Goal: Feedback & Contribution: Submit feedback/report problem

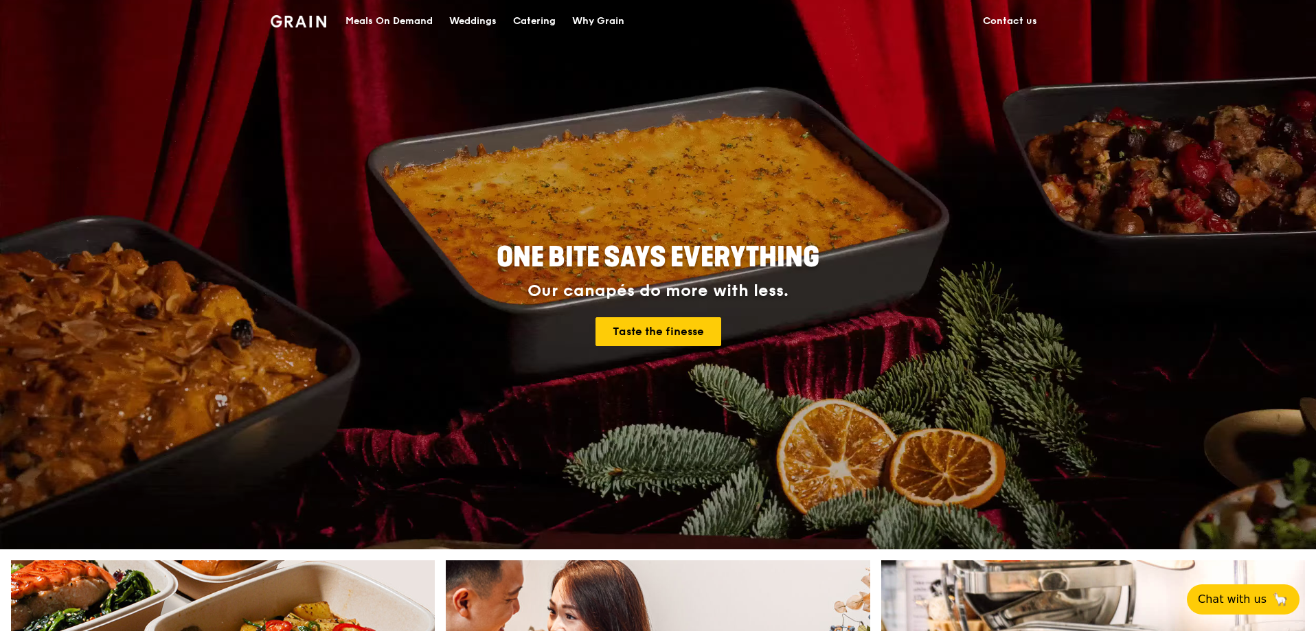
click at [545, 22] on div "Catering" at bounding box center [534, 21] width 43 height 41
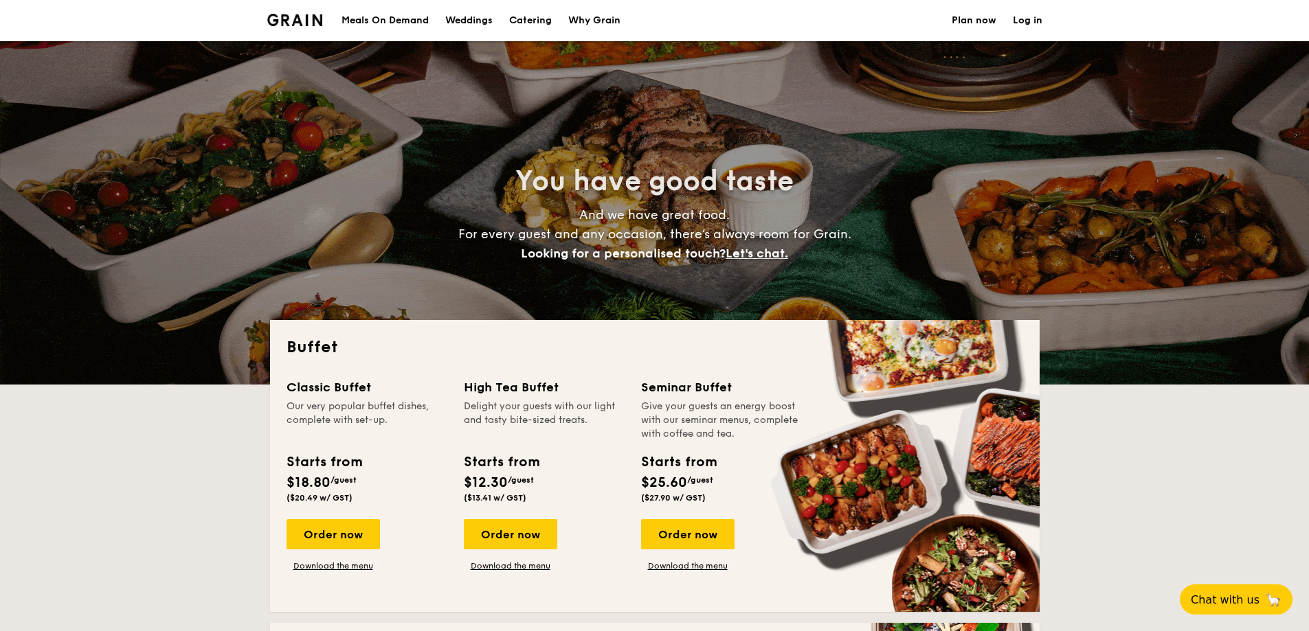
select select
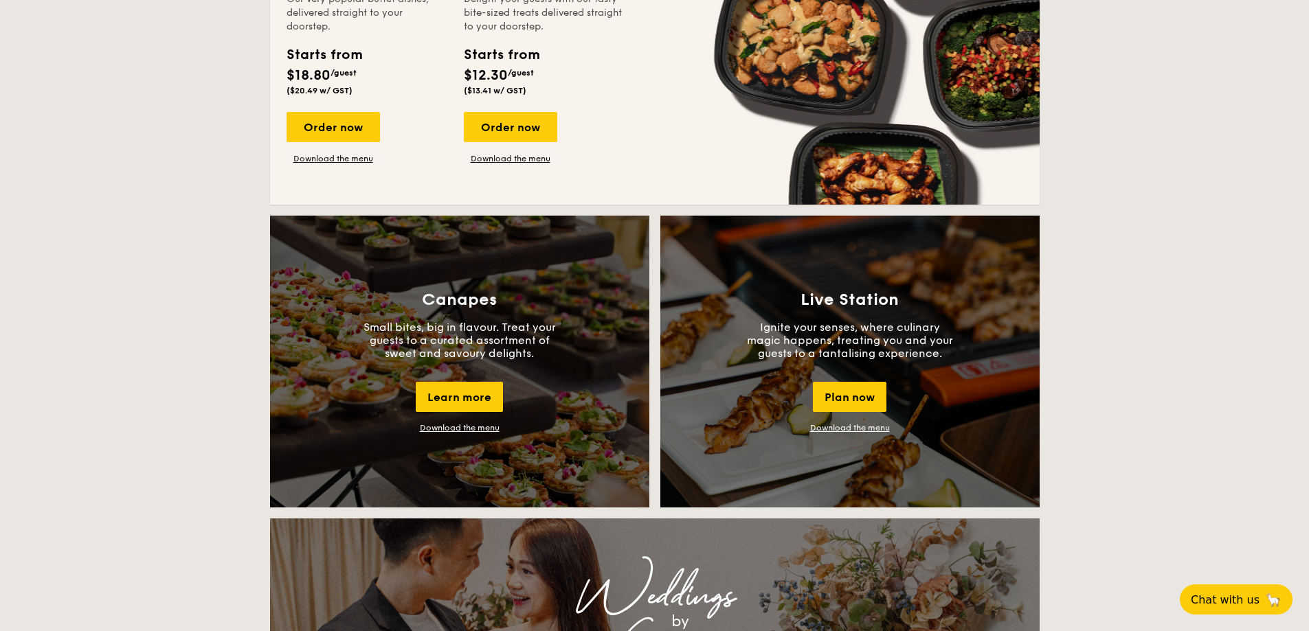
scroll to position [1031, 0]
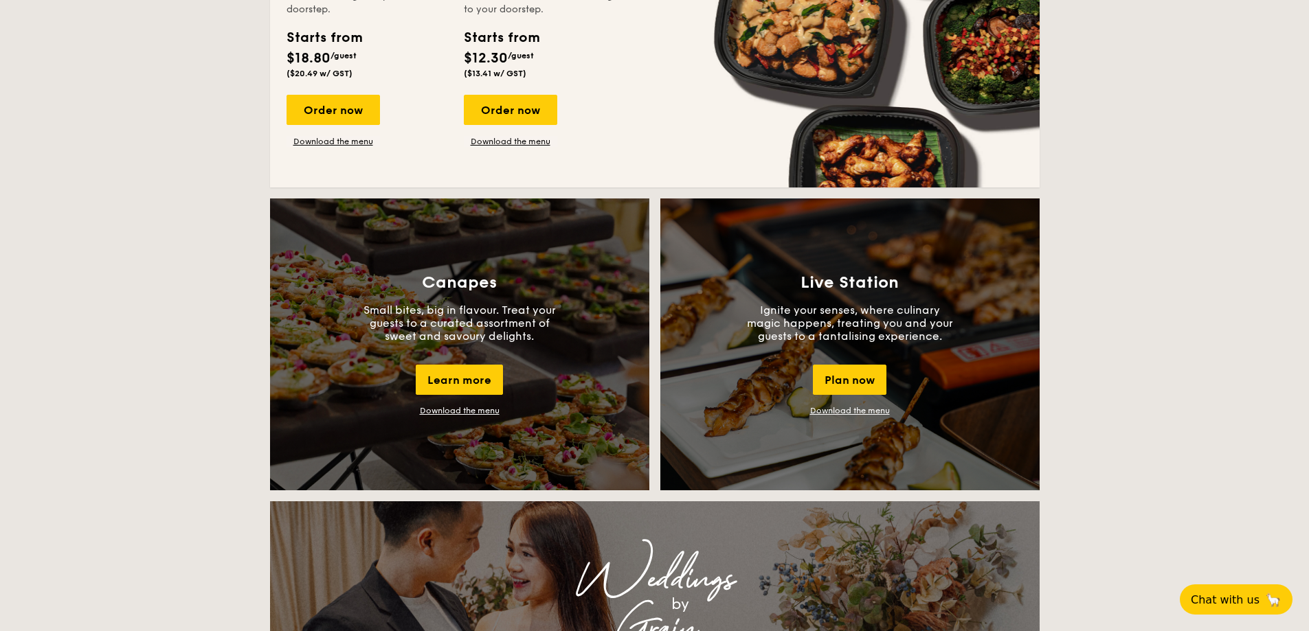
click at [462, 409] on link "Download the menu" at bounding box center [460, 411] width 80 height 10
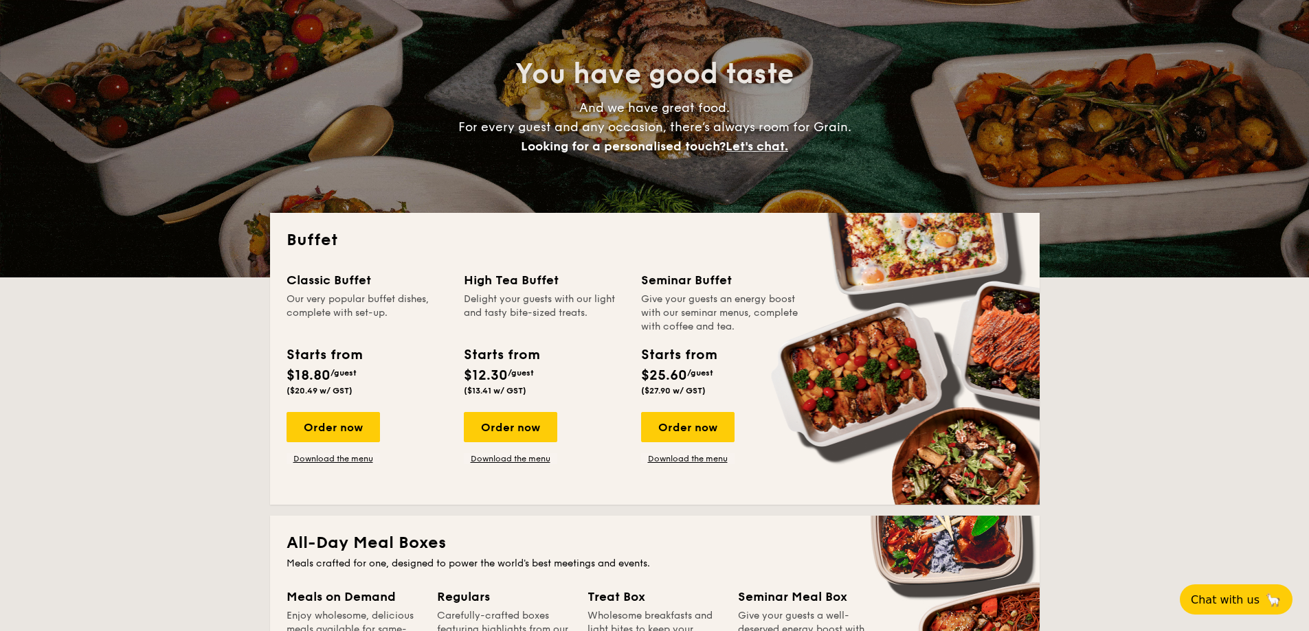
scroll to position [0, 0]
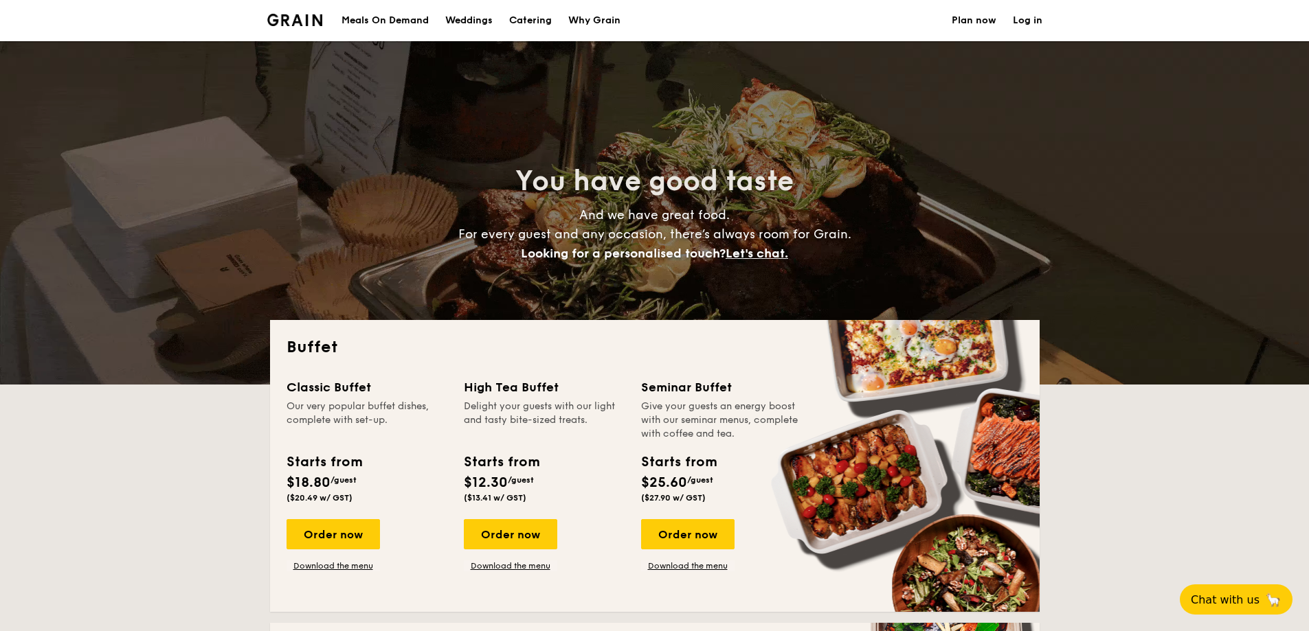
click at [1027, 20] on link "Log in" at bounding box center [1028, 20] width 30 height 41
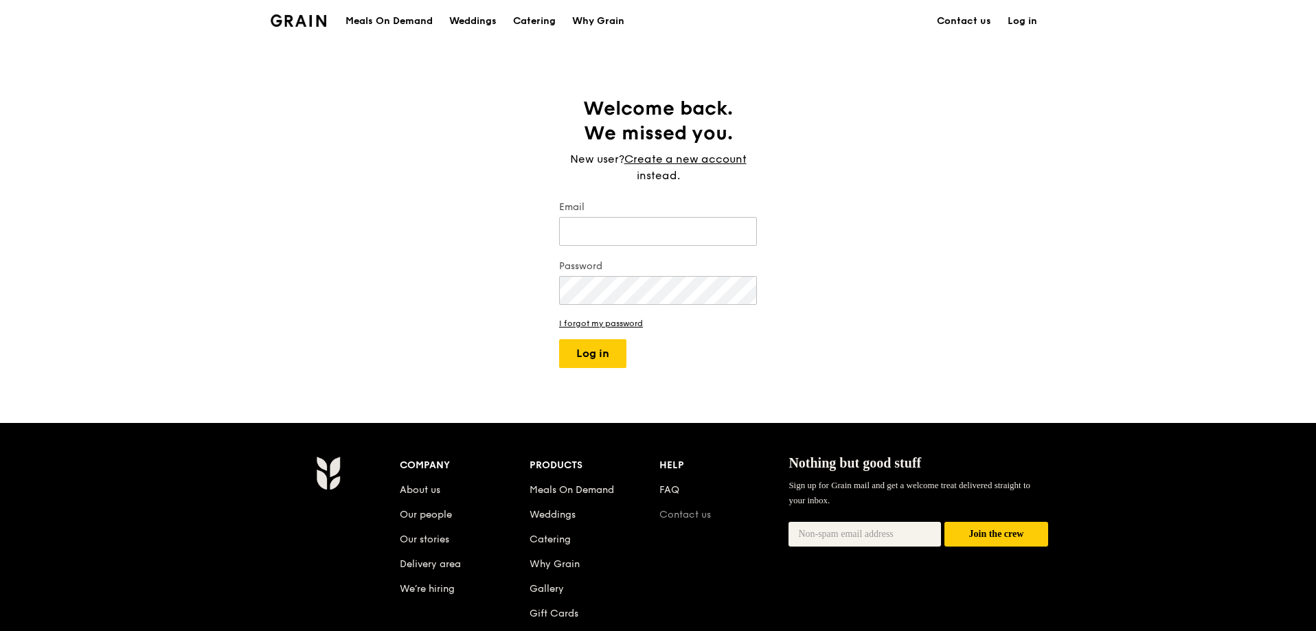
click at [693, 514] on link "Contact us" at bounding box center [686, 515] width 52 height 12
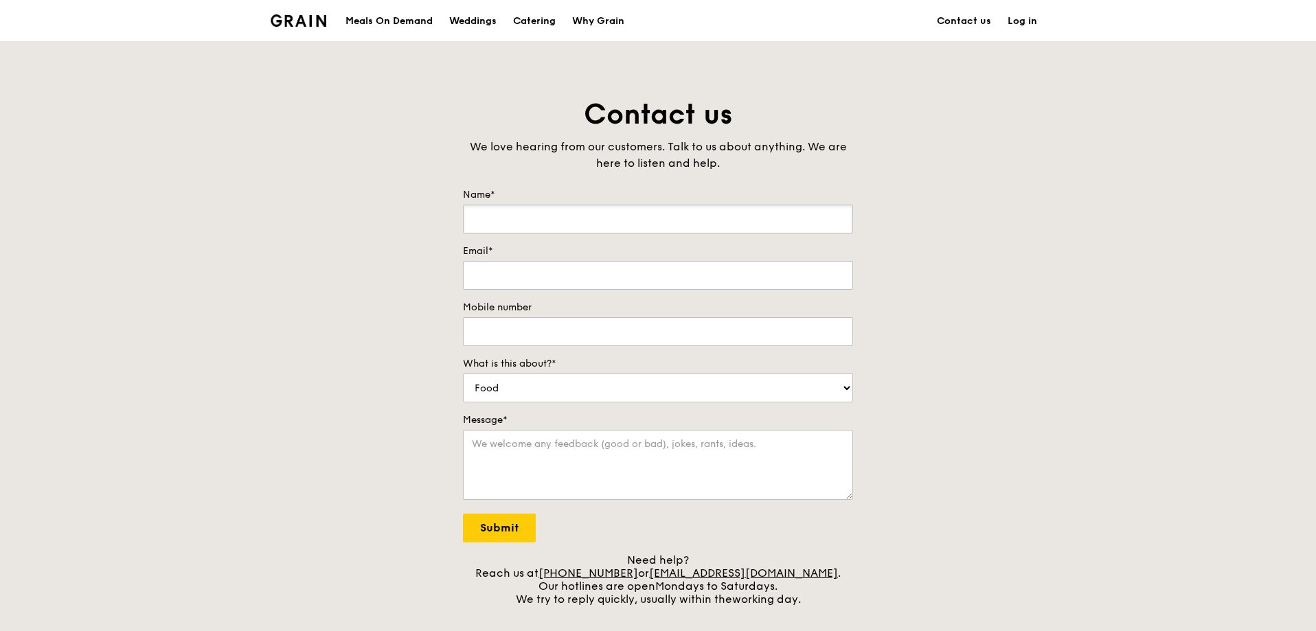
click at [502, 218] on input "Name*" at bounding box center [658, 219] width 390 height 29
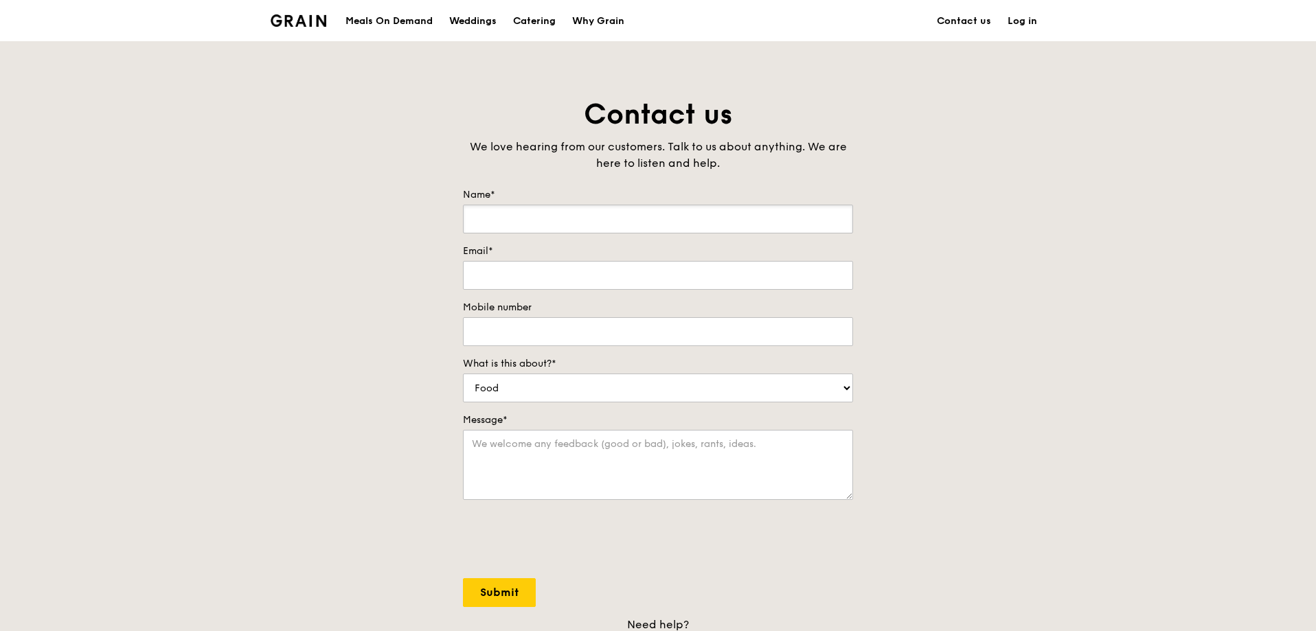
type input "E"
type input "[PERSON_NAME]"
click at [520, 279] on input "Email*" at bounding box center [658, 275] width 390 height 29
type input "W"
type input "weenee.tan@servexternos.repsol.com"
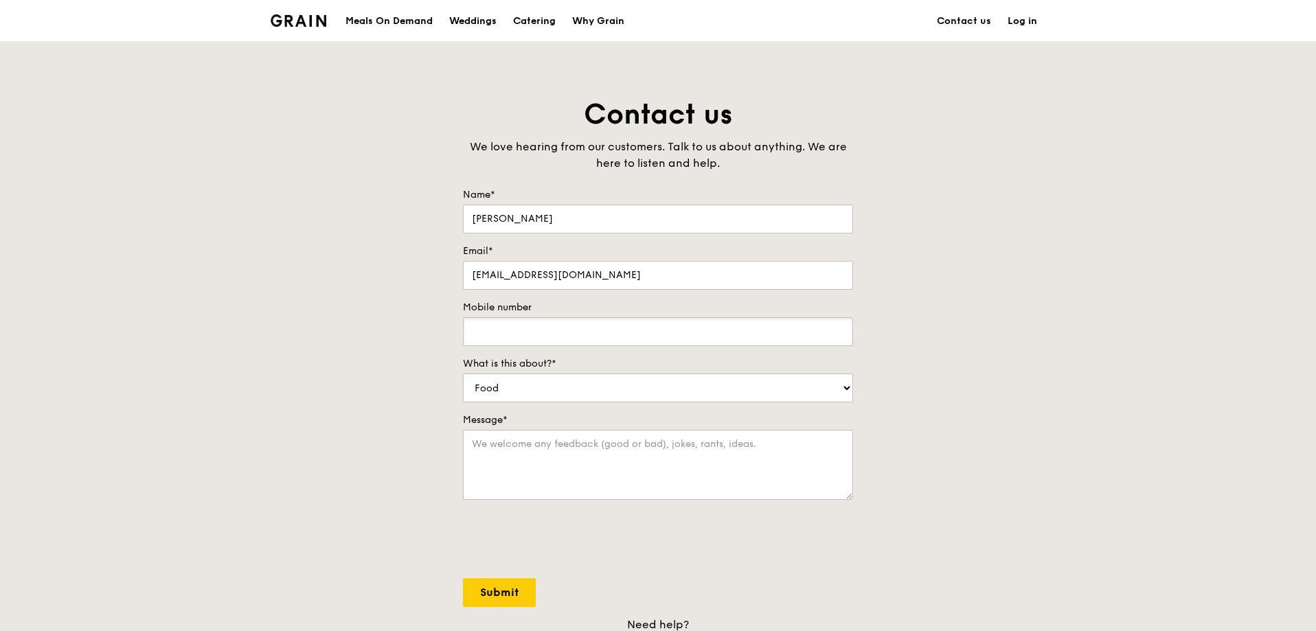
click at [508, 328] on input "Mobile number" at bounding box center [658, 331] width 390 height 29
type input "97592116"
click at [847, 387] on select "Food Service Billing/Payment Catering Others" at bounding box center [658, 388] width 390 height 29
select select "Others"
click at [463, 374] on select "Food Service Billing/Payment Catering Others" at bounding box center [658, 388] width 390 height 29
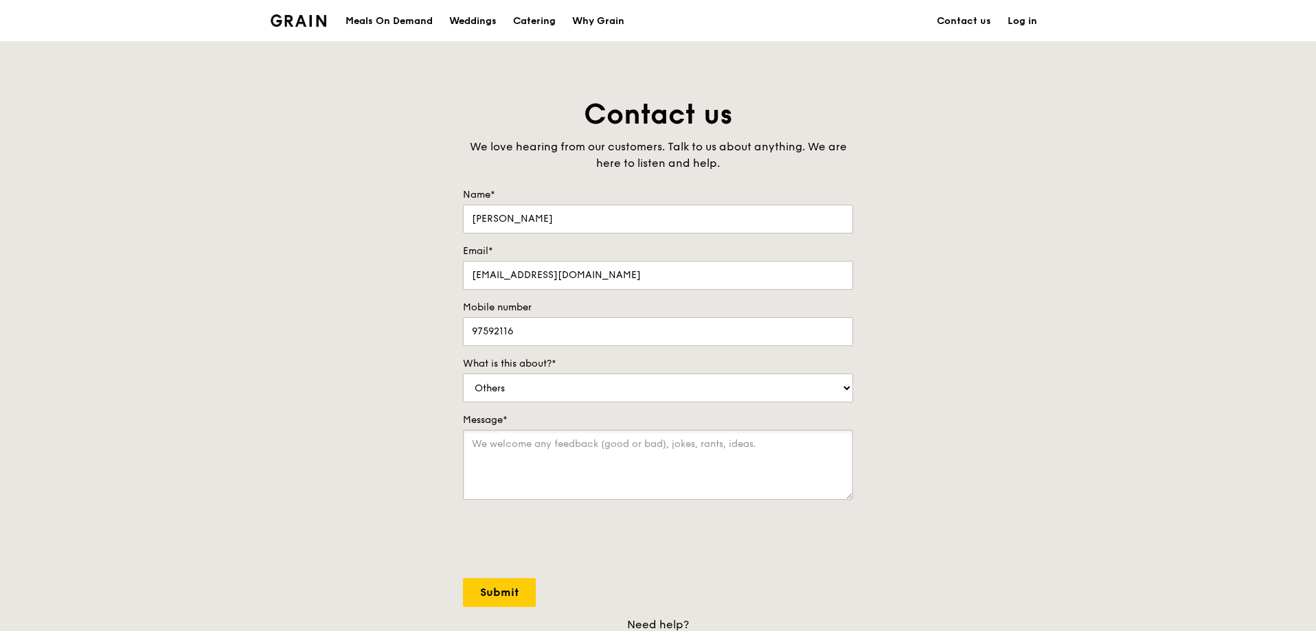
click at [484, 445] on textarea "Message*" at bounding box center [658, 465] width 390 height 70
click at [710, 440] on textarea "Would like to check do you have anything for ga" at bounding box center [658, 465] width 390 height 70
click at [473, 443] on textarea "Would like to check do you have anything for gluten free" at bounding box center [658, 465] width 390 height 70
click at [653, 443] on textarea "we have staff that need gluten free" at bounding box center [658, 465] width 390 height 70
click at [585, 443] on textarea "we have staff that need gluten free" at bounding box center [658, 465] width 390 height 70
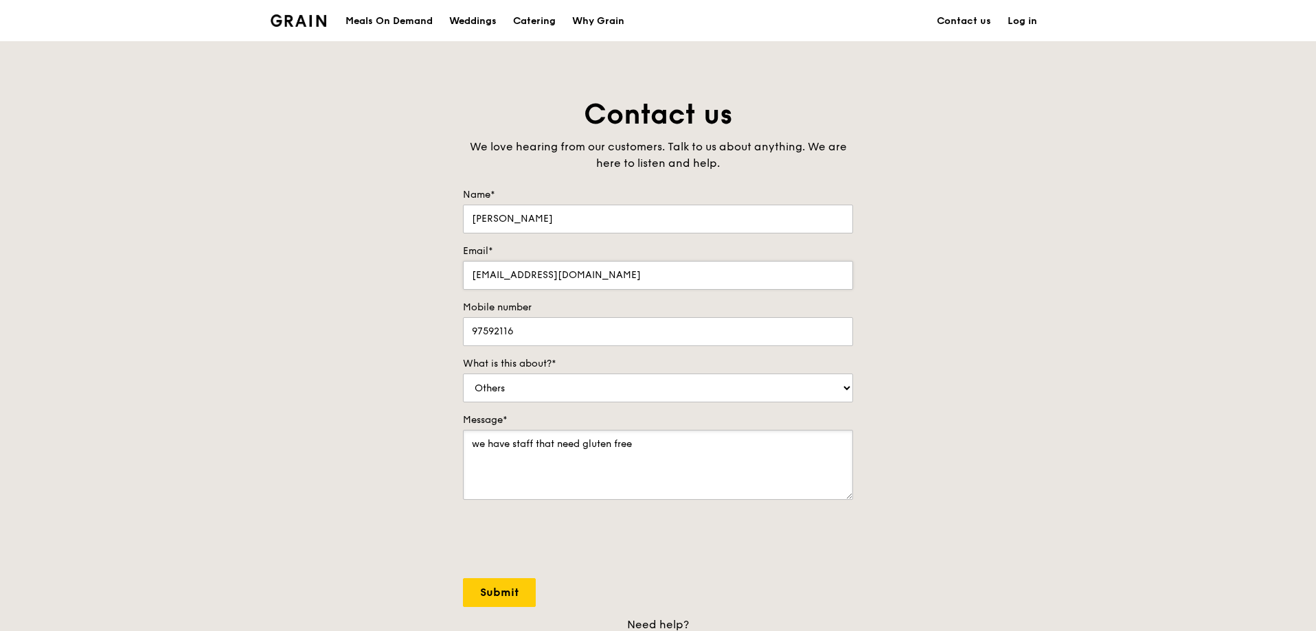
type textarea "we have staff that need gluten free"
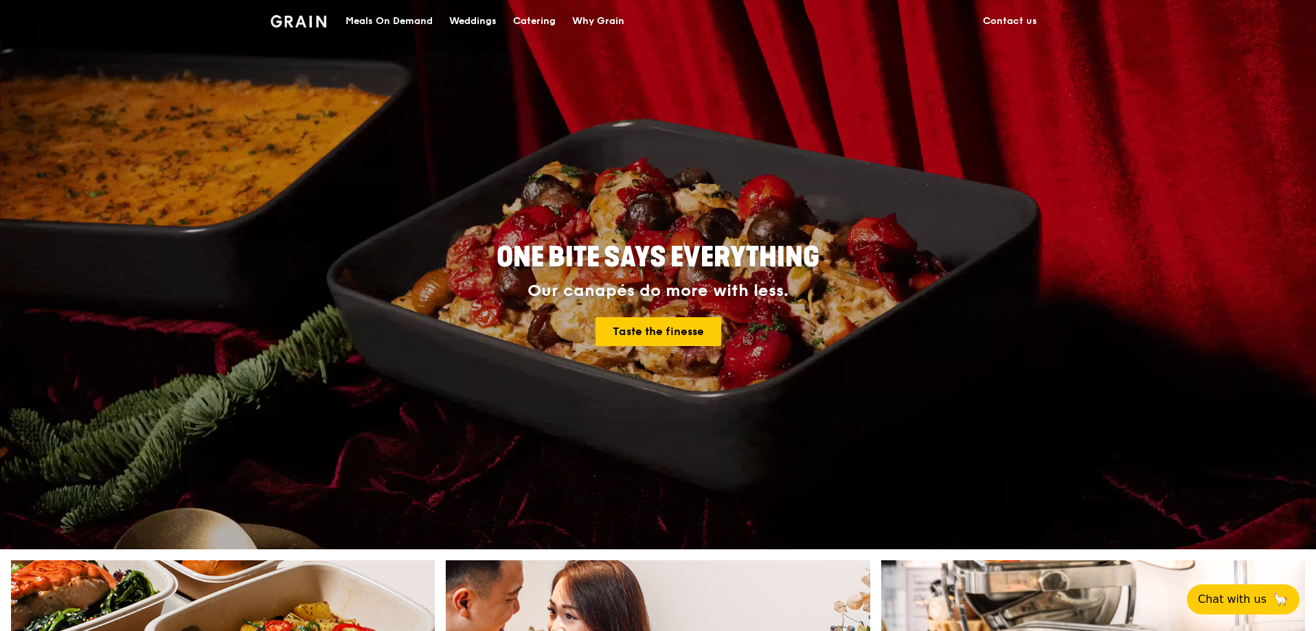
click at [1018, 16] on link "Contact us" at bounding box center [1010, 21] width 71 height 41
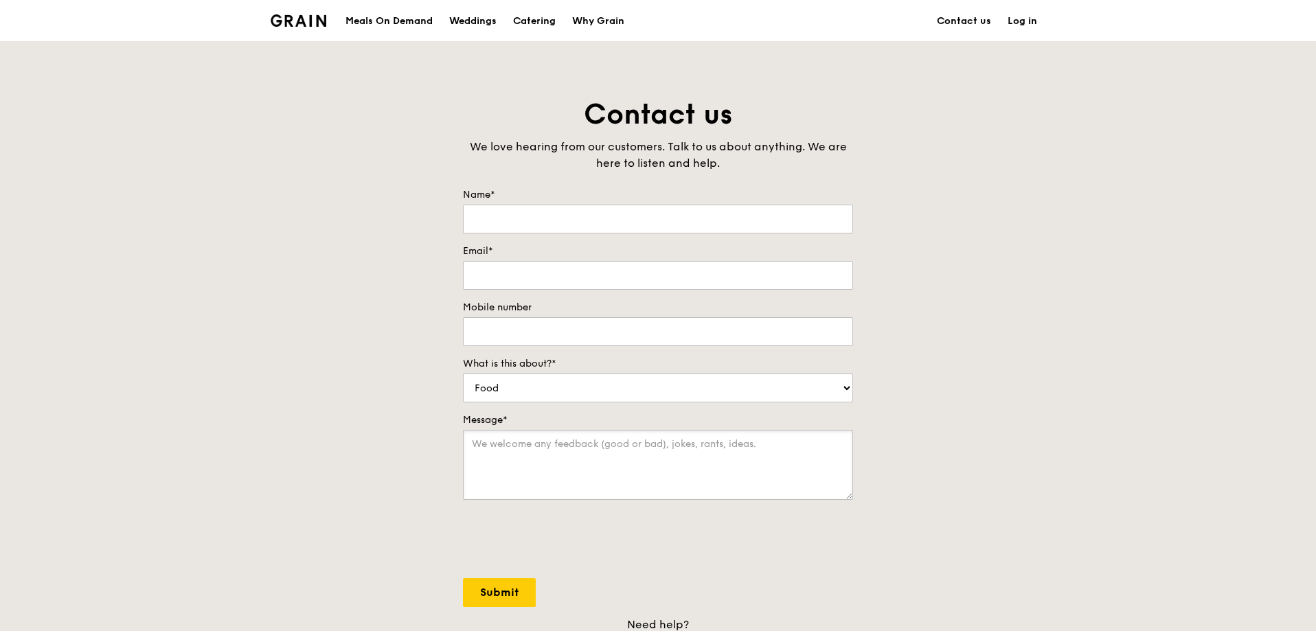
click at [475, 445] on textarea "Message*" at bounding box center [658, 465] width 390 height 70
paste textarea "dietary restrictions,"
click at [470, 445] on textarea "dietary restrictions," at bounding box center [658, 465] width 390 height 70
click at [615, 445] on textarea "We need dietary restrictions," at bounding box center [658, 465] width 390 height 70
type textarea "We need dietary restrictions like gluten free, no pork , no beef ."
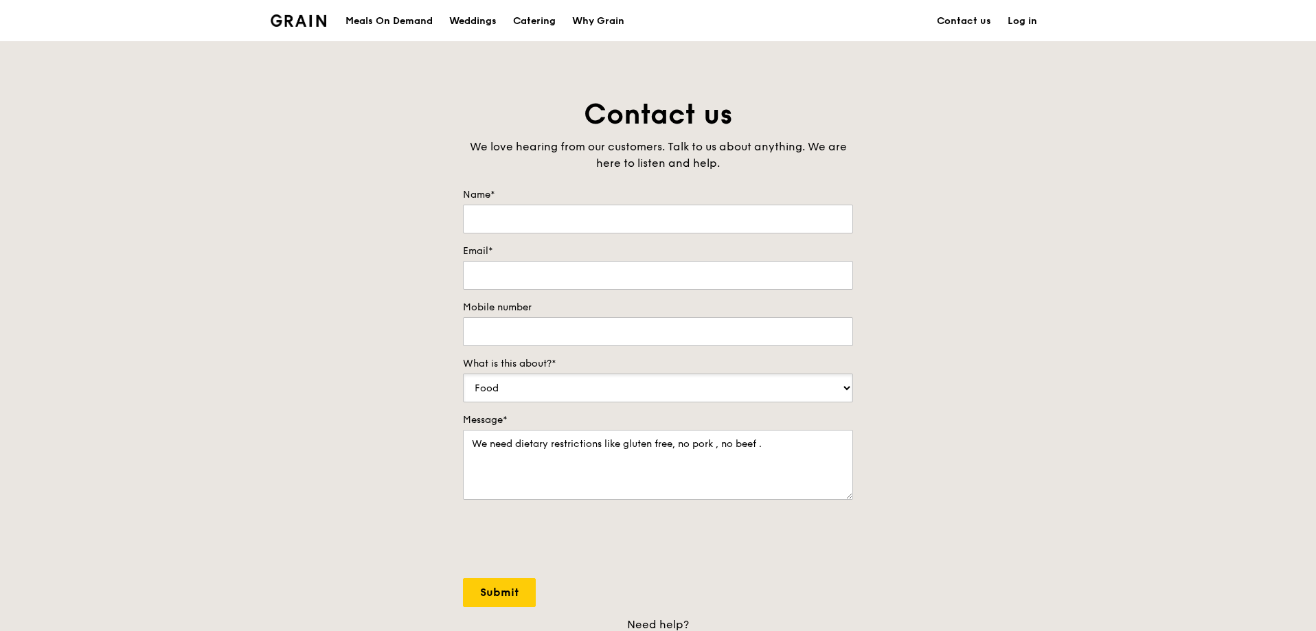
click at [851, 387] on select "Food Service Billing/Payment Catering Others" at bounding box center [658, 388] width 390 height 29
select select "Others"
click at [463, 374] on select "Food Service Billing/Payment Catering Others" at bounding box center [658, 388] width 390 height 29
click at [504, 217] on input "Name*" at bounding box center [658, 219] width 390 height 29
type input "w"
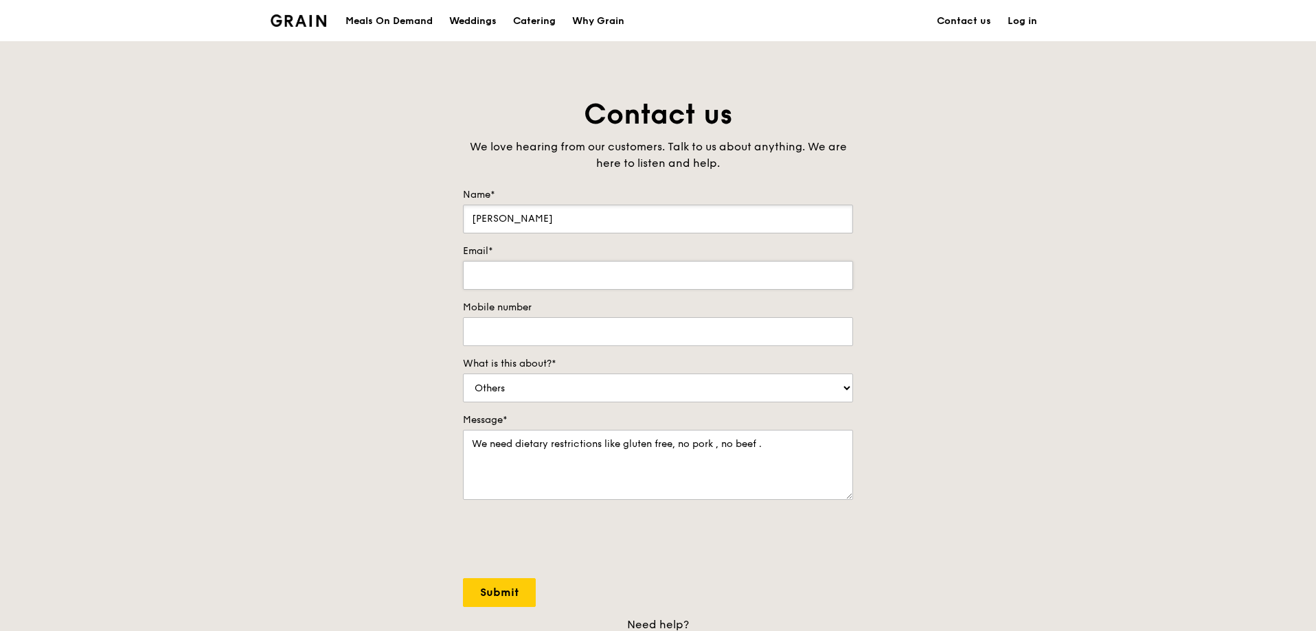
type input "[PERSON_NAME]"
click at [508, 271] on input "Email*" at bounding box center [658, 275] width 390 height 29
type input "[EMAIL_ADDRESS][DOMAIN_NAME]"
click at [493, 326] on input "Mobile number" at bounding box center [658, 331] width 390 height 29
type input "9759 2116"
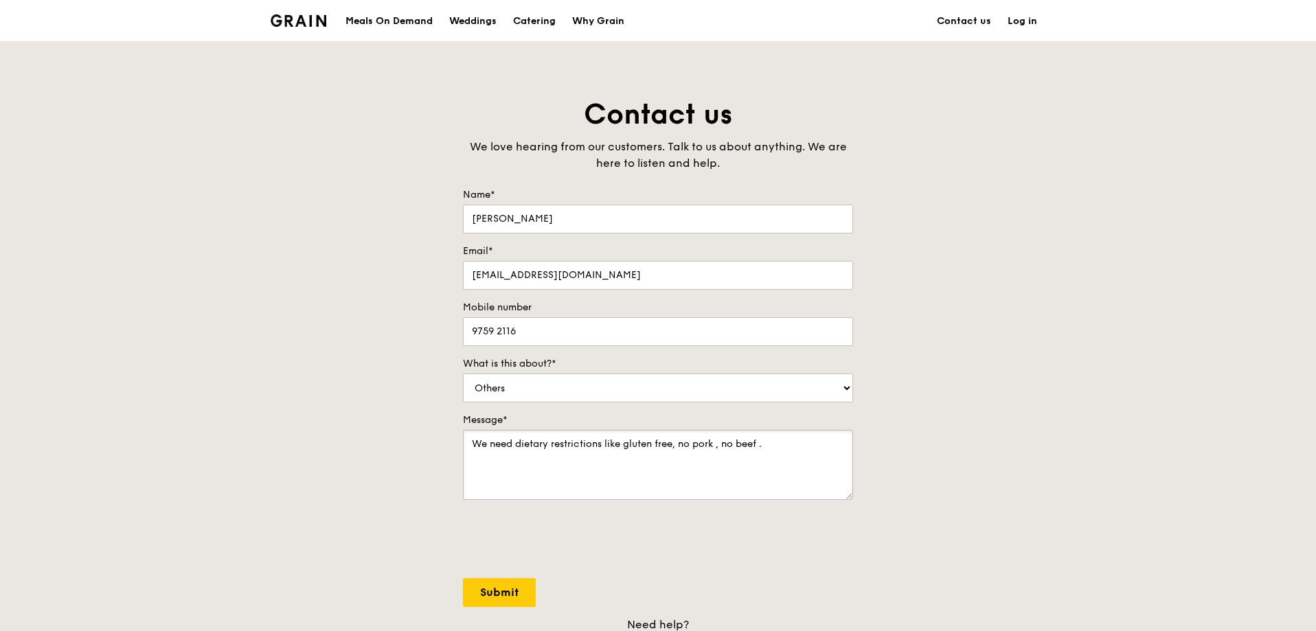
click at [517, 463] on textarea "We need dietary restrictions like gluten free, no pork , no beef ." at bounding box center [658, 465] width 390 height 70
click at [791, 442] on textarea "We need dietary restrictions like gluten free, no pork , no beef ." at bounding box center [658, 465] width 390 height 70
type textarea "We need dietary restrictions like gluten free, no pork , no beef."
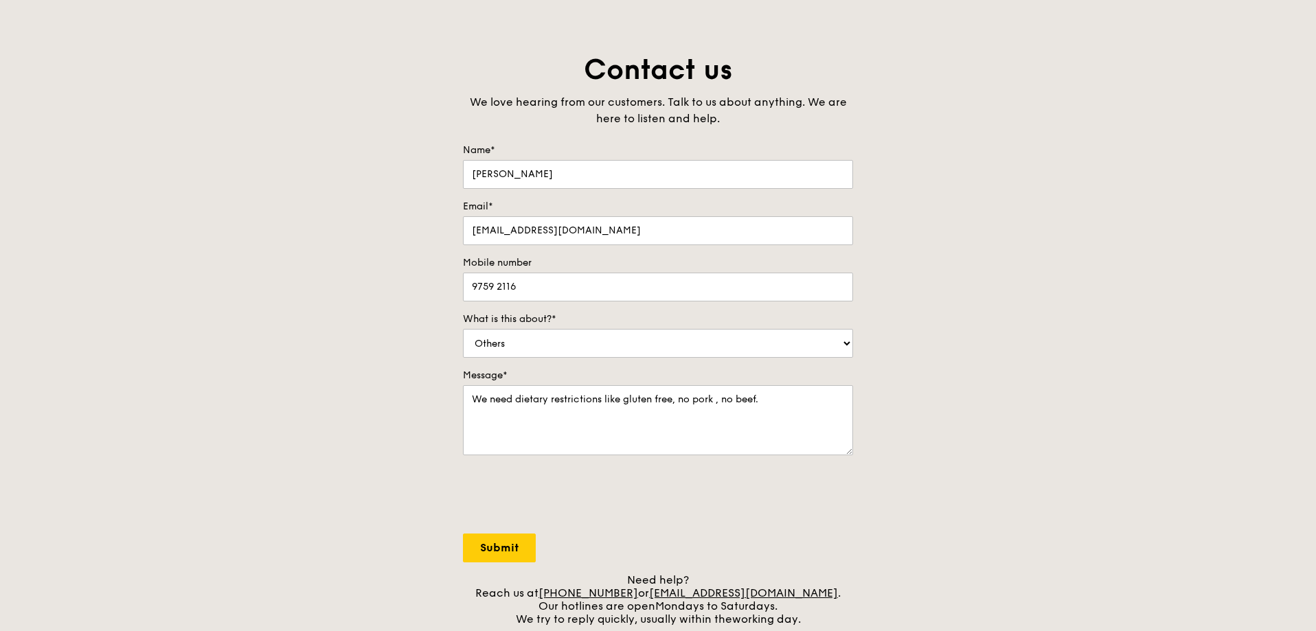
scroll to position [69, 0]
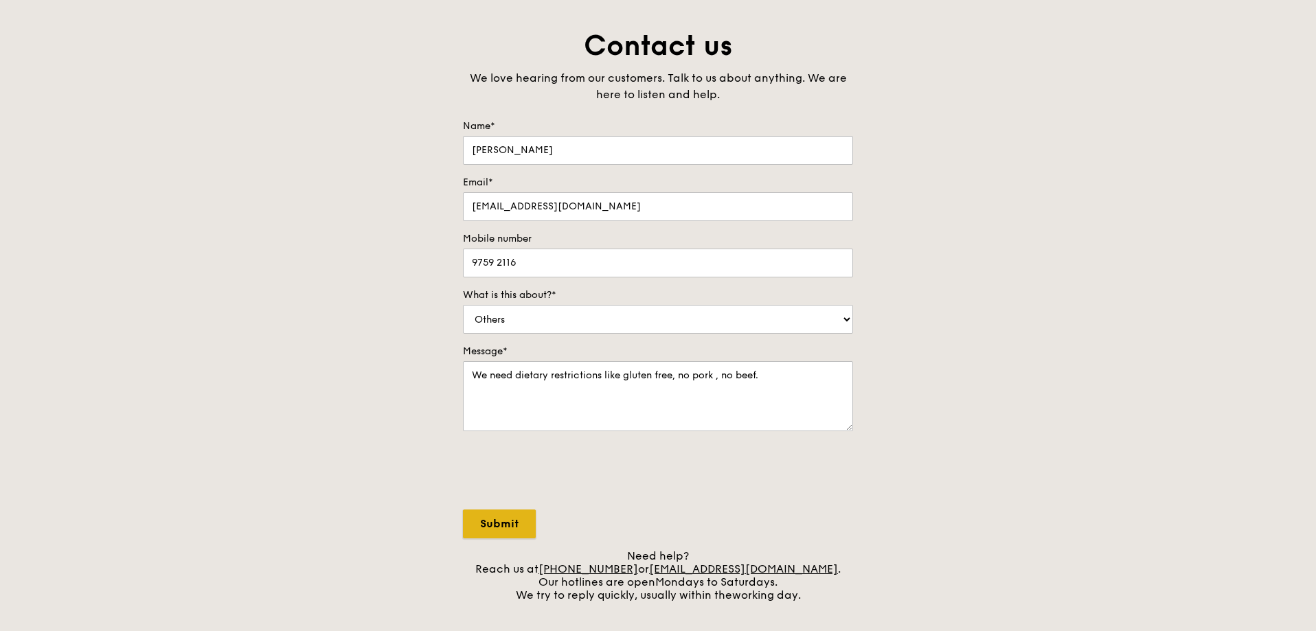
click at [495, 520] on input "Submit" at bounding box center [499, 524] width 73 height 29
select select "Food"
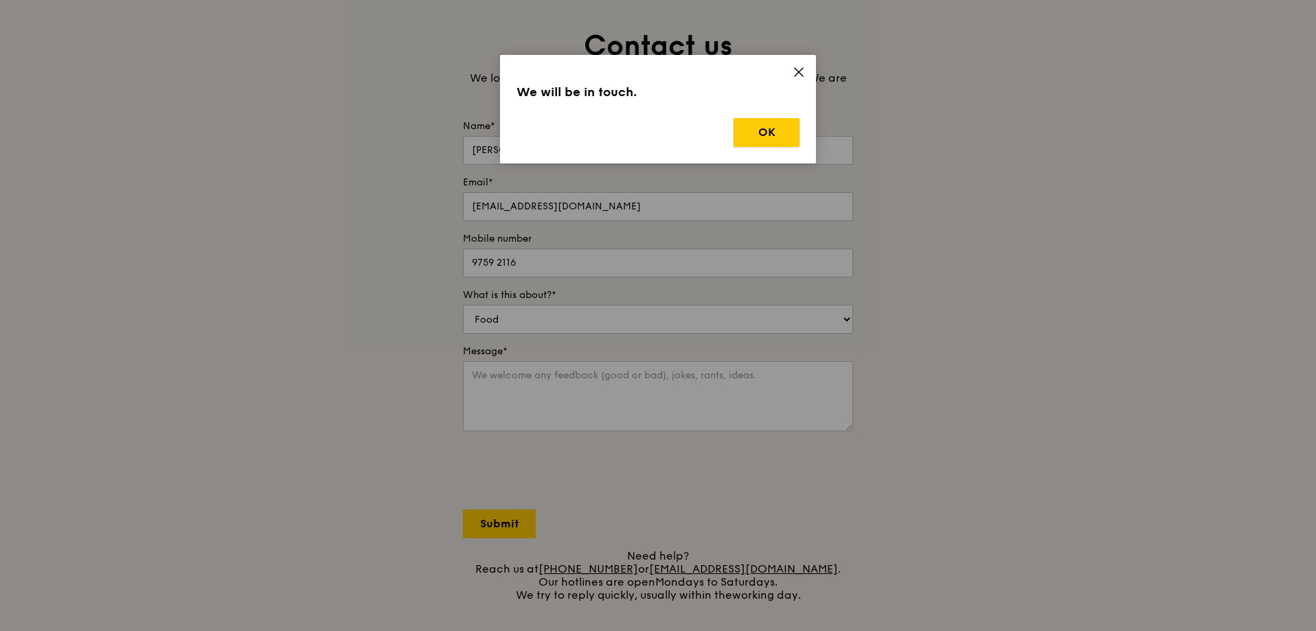
drag, startPoint x: 761, startPoint y: 129, endPoint x: 1318, endPoint y: 658, distance: 768.8
click at [1316, 631] on html "Grain logo Meals On Demand Weddings Catering Why Grain Contact us Log in Contac…" at bounding box center [658, 497] width 1316 height 1132
click at [796, 68] on icon at bounding box center [799, 72] width 8 height 8
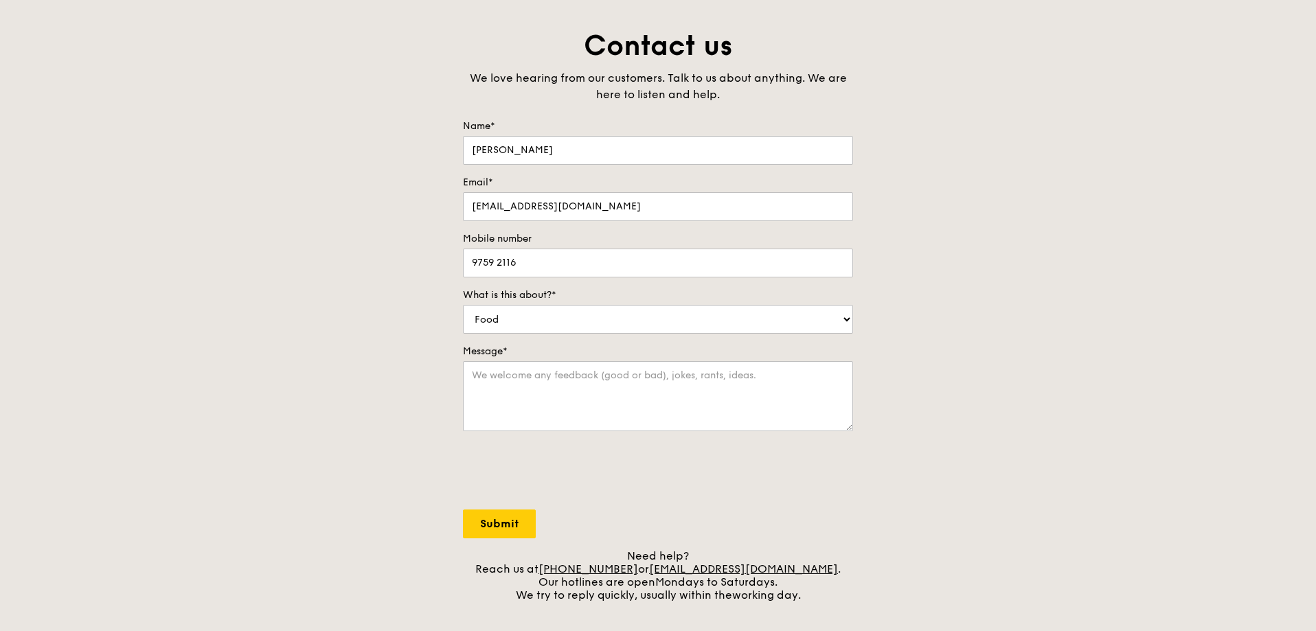
scroll to position [0, 0]
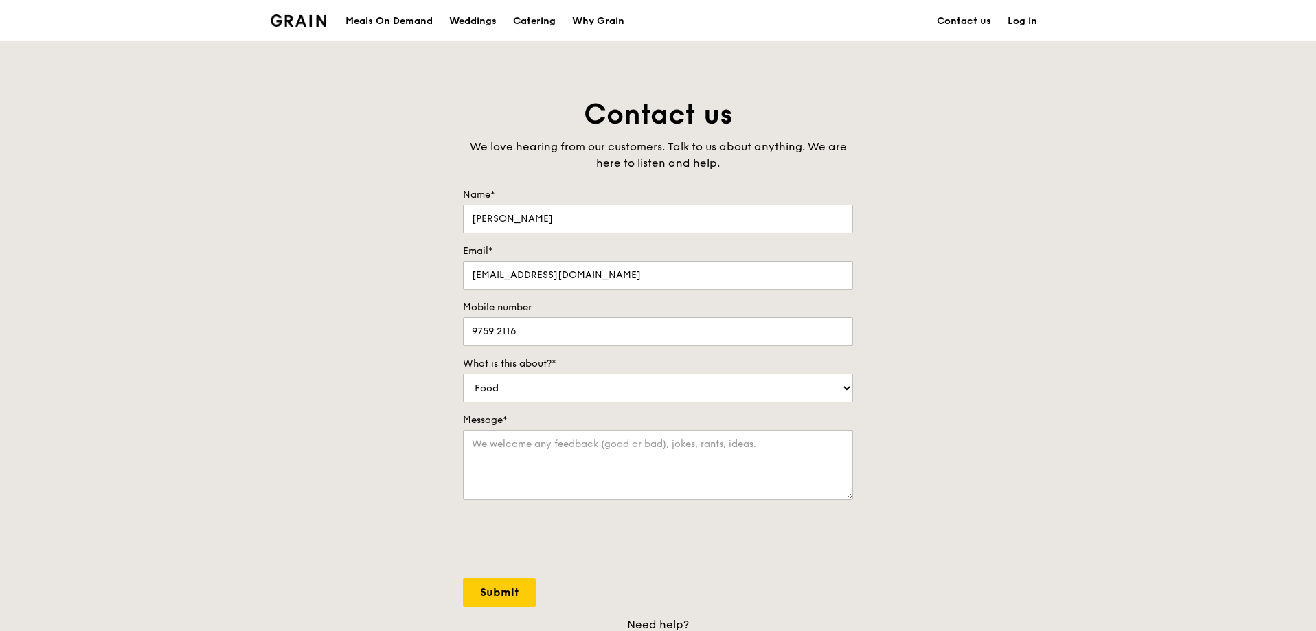
click at [532, 20] on div "Catering" at bounding box center [534, 21] width 43 height 41
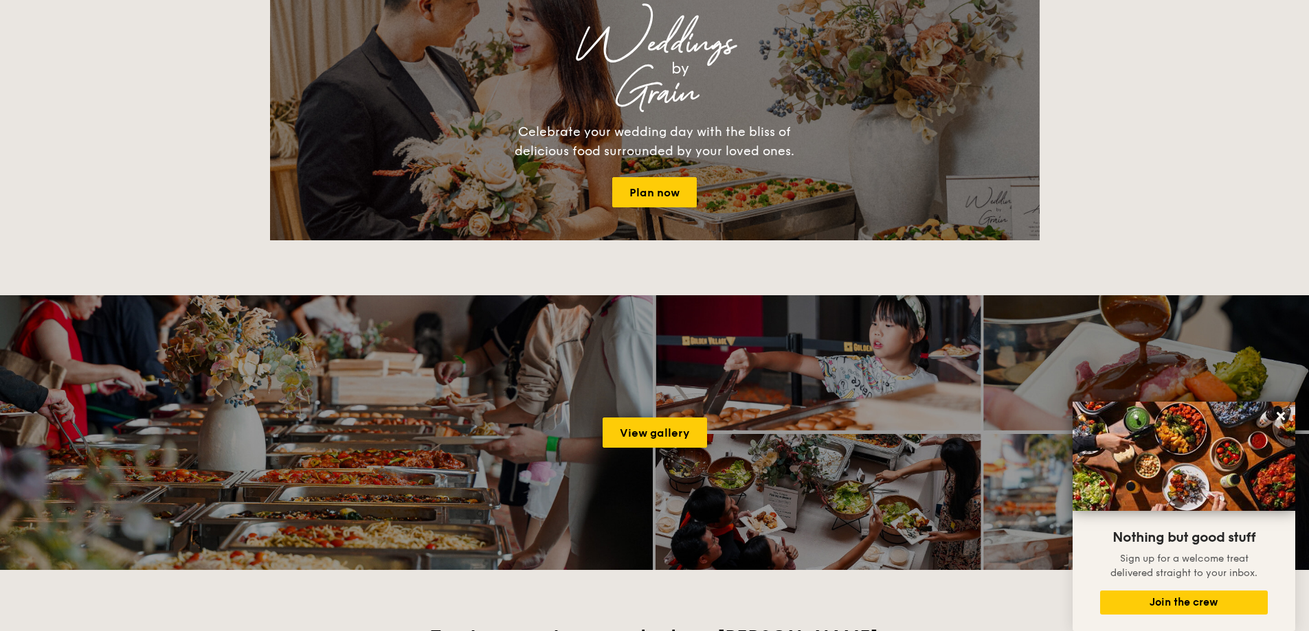
scroll to position [1649, 0]
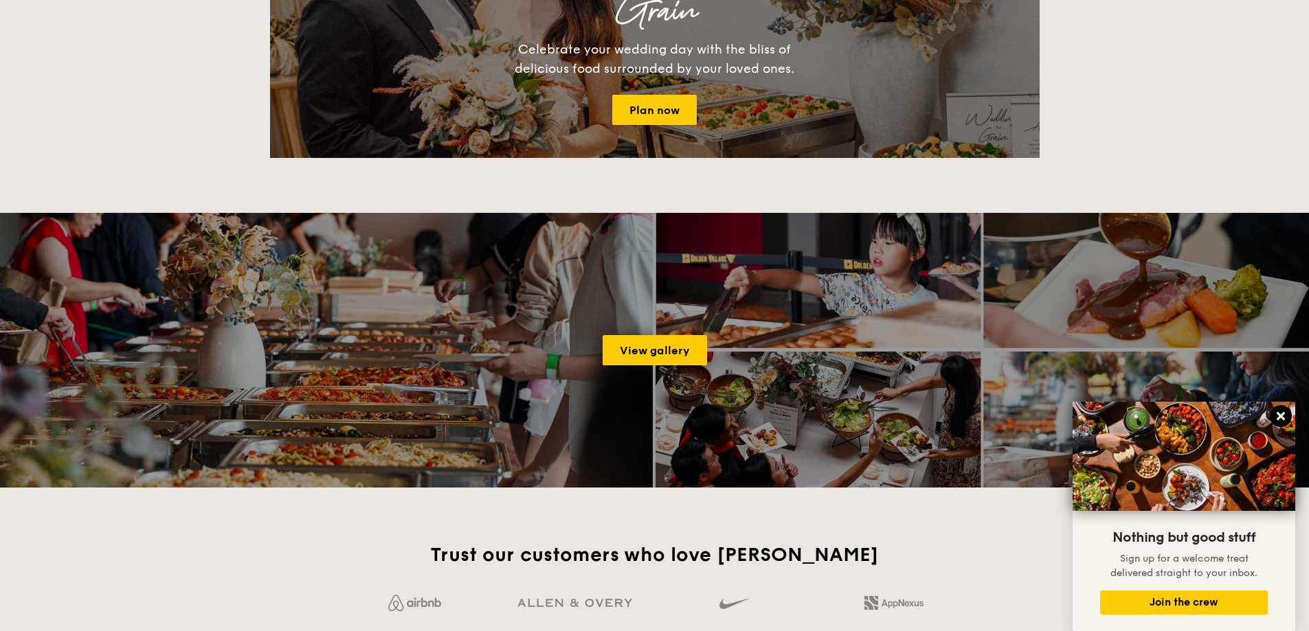
click at [1281, 414] on icon at bounding box center [1280, 416] width 12 height 12
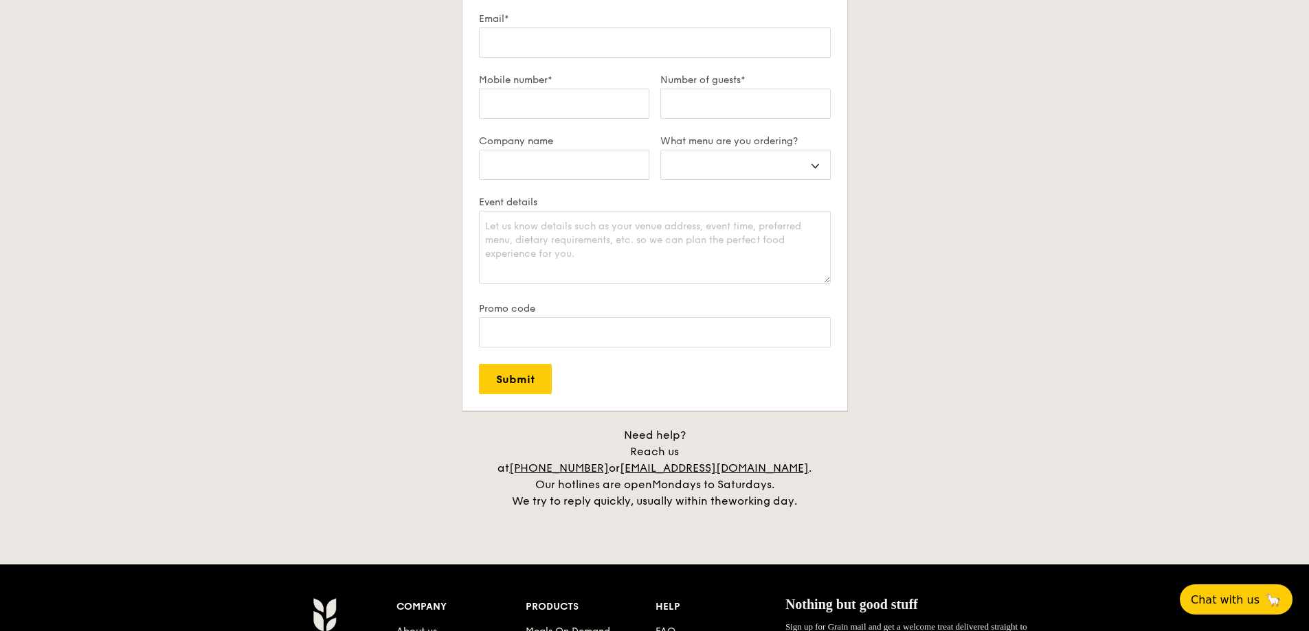
scroll to position [2542, 0]
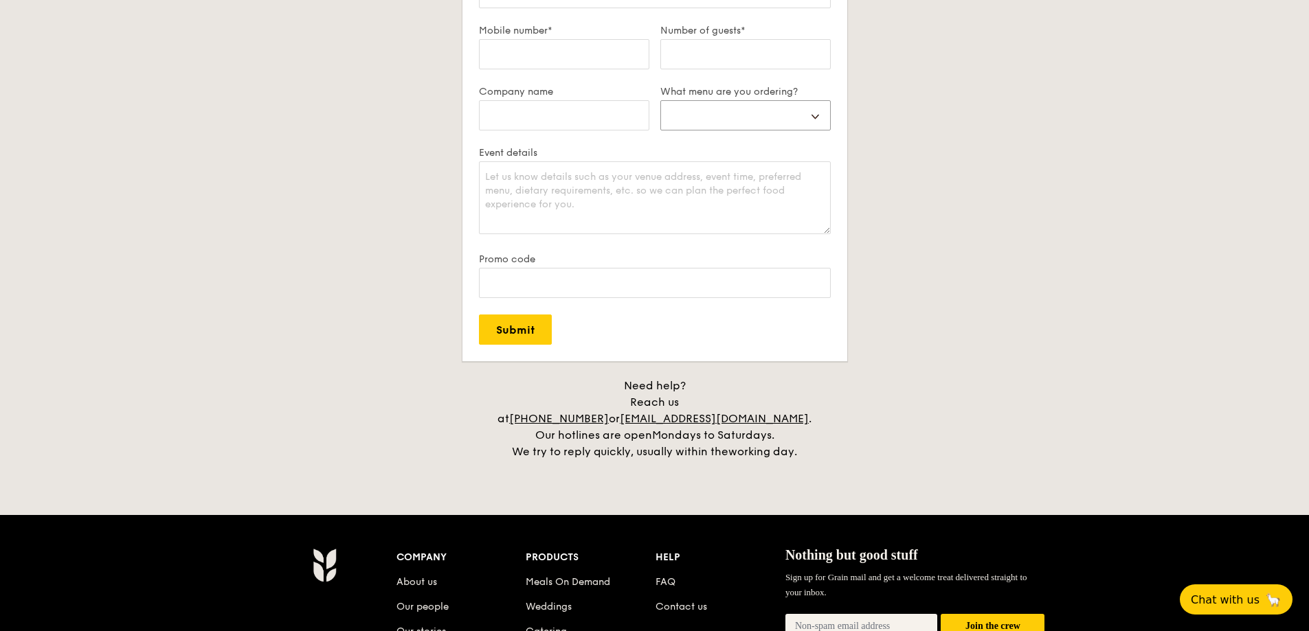
click at [814, 115] on select "Buffet Mini Buffet High Tea Canapés Meal Boxes Wedding" at bounding box center [745, 115] width 170 height 30
select select "canapes"
click at [660, 100] on select "Buffet Mini Buffet High Tea Canapés Meal Boxes Wedding" at bounding box center [745, 115] width 170 height 30
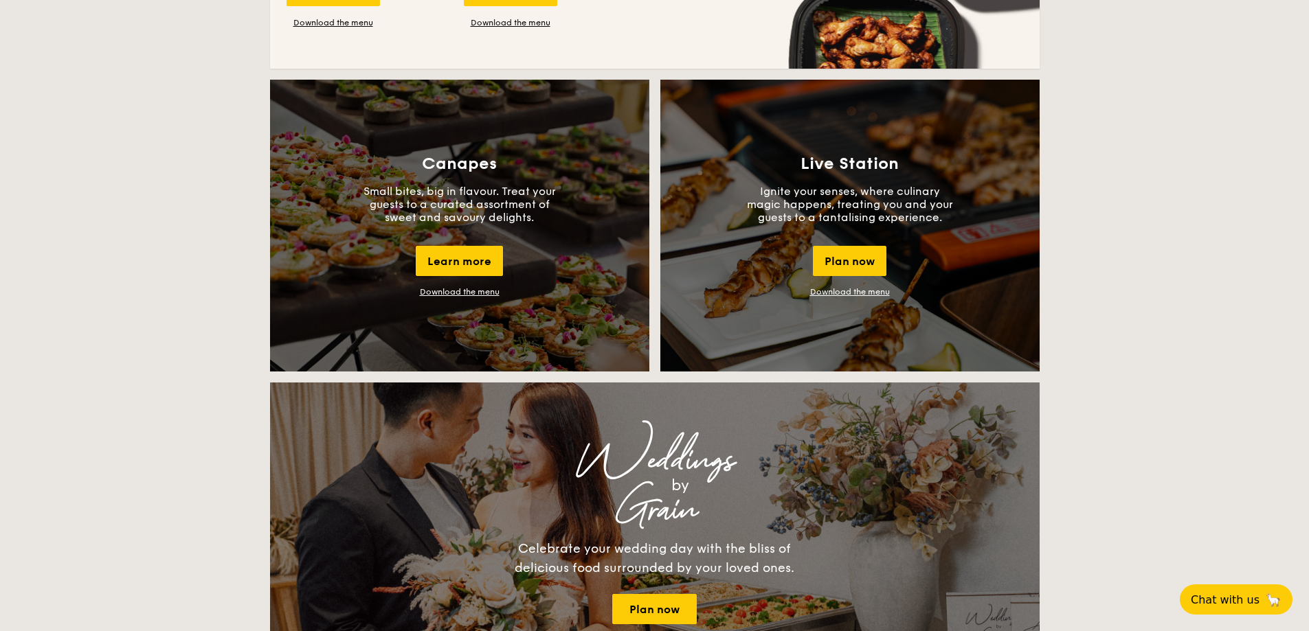
scroll to position [1099, 0]
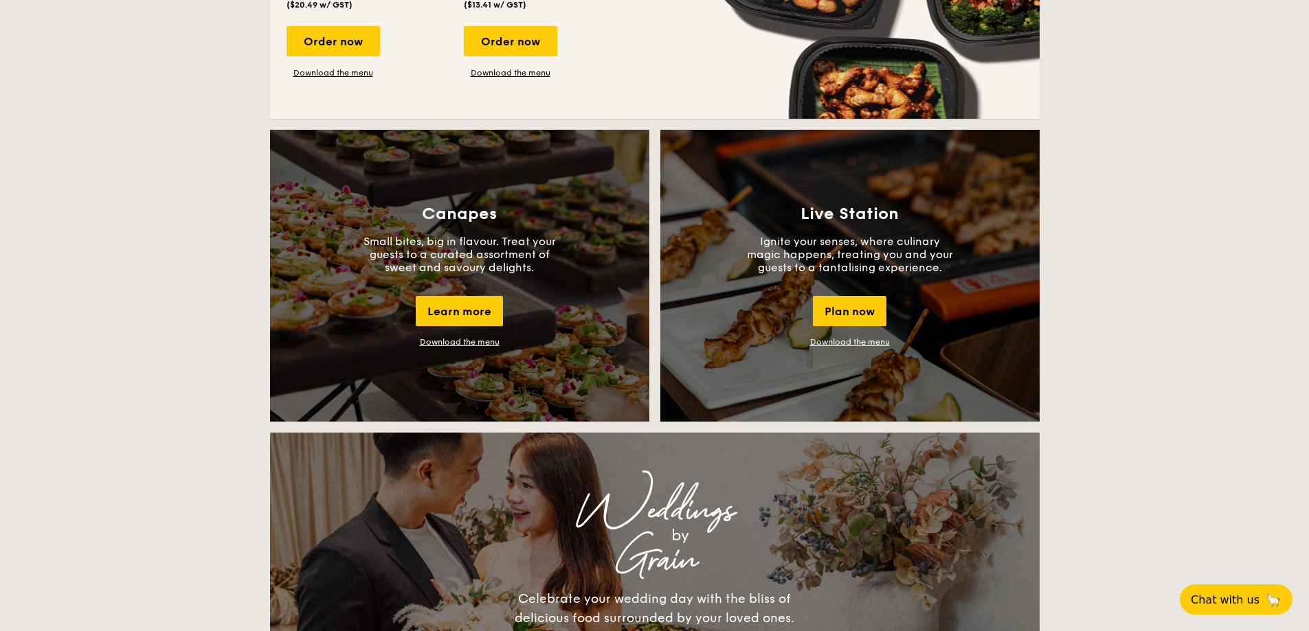
click at [463, 338] on link "Download the menu" at bounding box center [460, 342] width 80 height 10
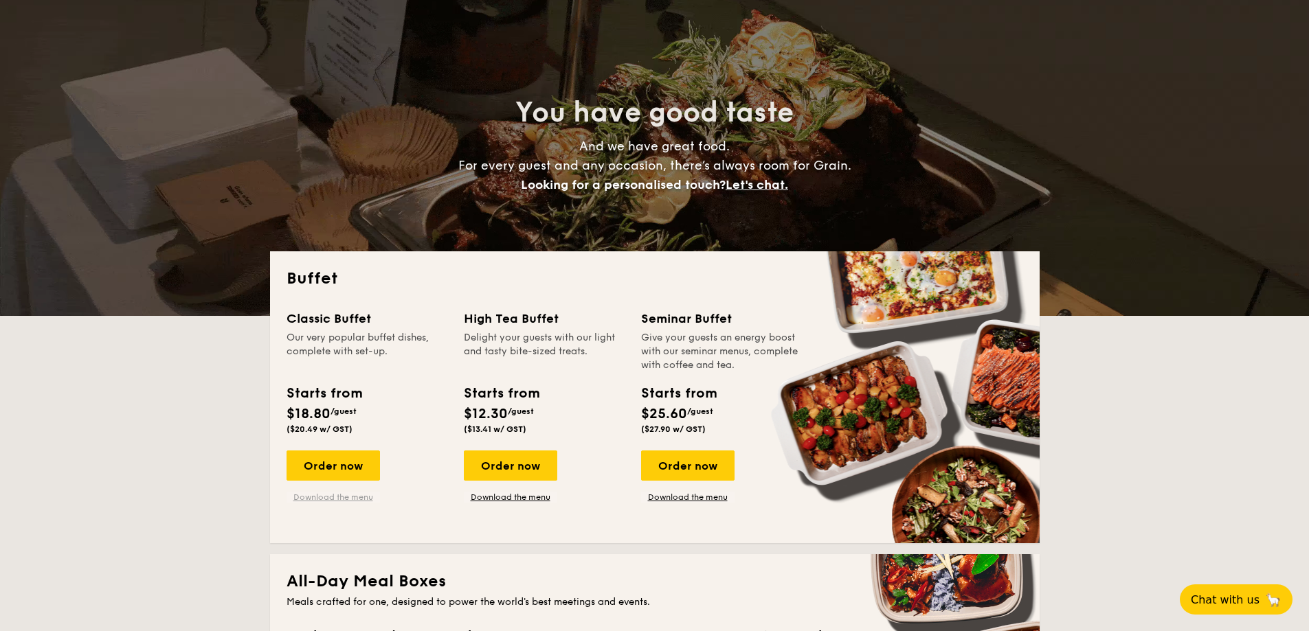
scroll to position [0, 0]
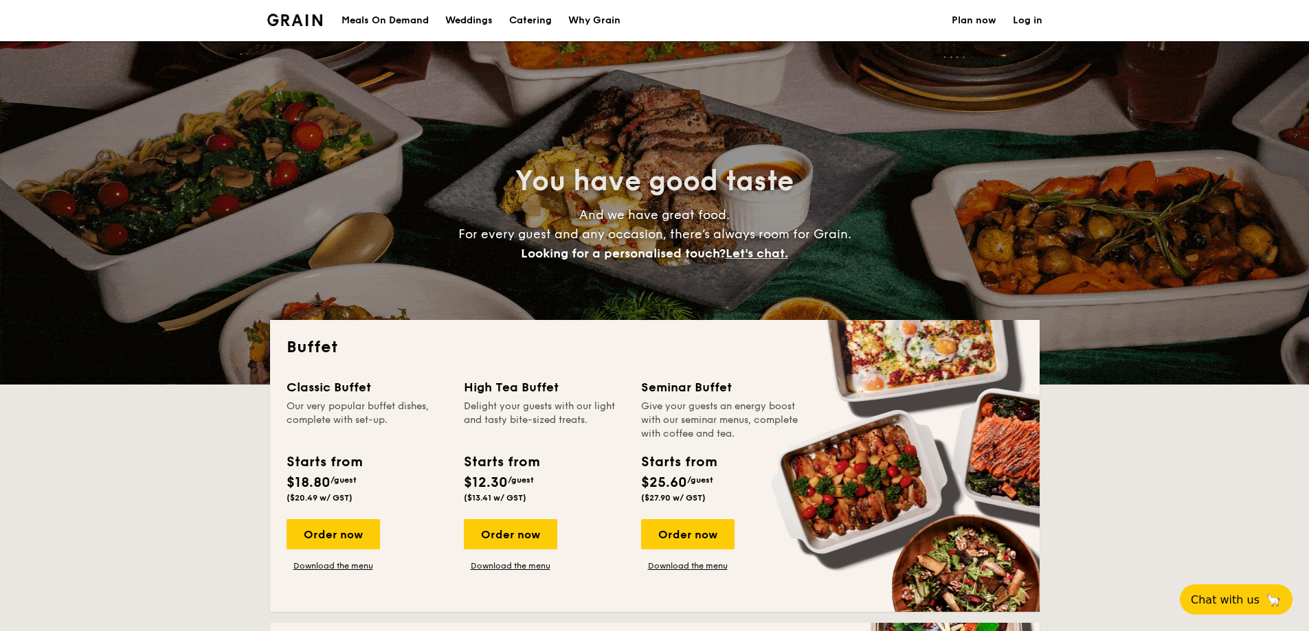
click at [482, 185] on h2 "You have good taste" at bounding box center [654, 181] width 615 height 37
